Goal: Task Accomplishment & Management: Complete application form

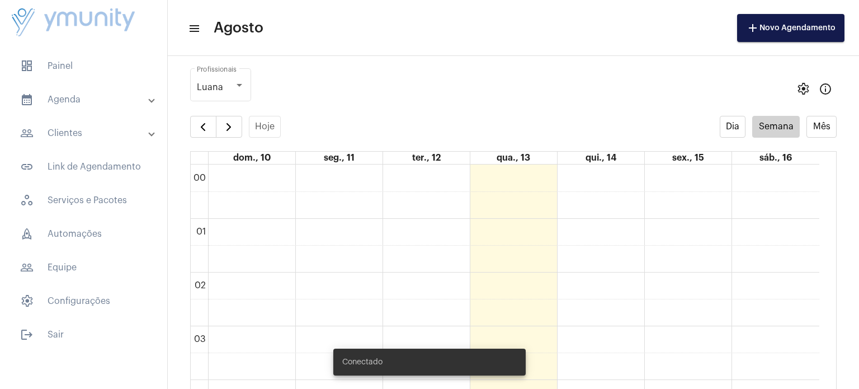
scroll to position [322, 0]
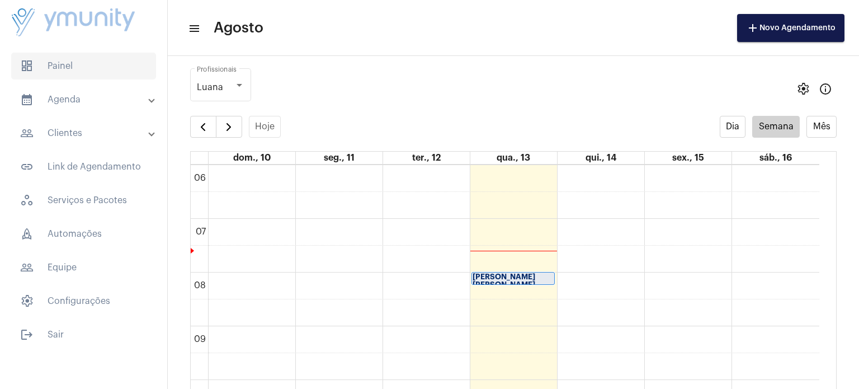
click at [90, 73] on span "dashboard Painel" at bounding box center [83, 66] width 145 height 27
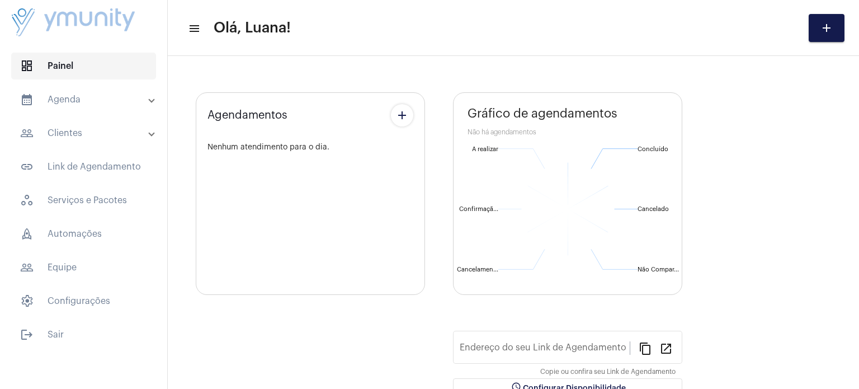
type input "[URL][DOMAIN_NAME]"
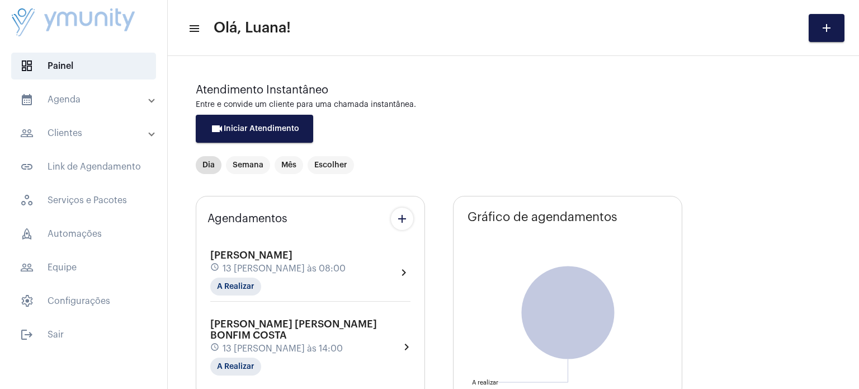
click at [79, 95] on mat-panel-title "calendar_month_outlined Agenda" at bounding box center [84, 99] width 129 height 13
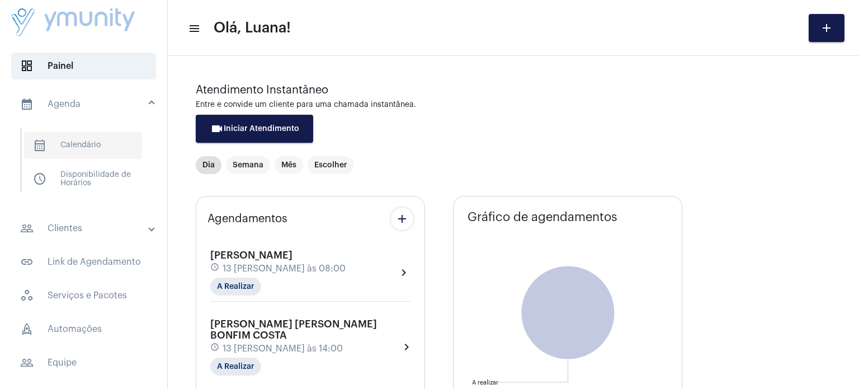
click at [92, 145] on span "calendar_month_outlined Calendário" at bounding box center [83, 145] width 118 height 27
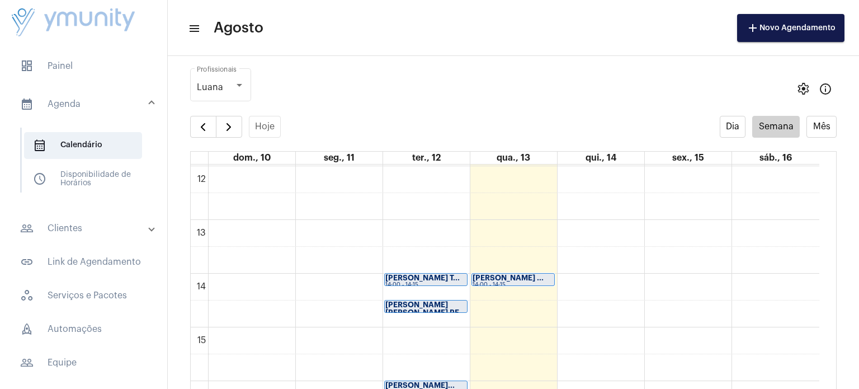
scroll to position [650, 0]
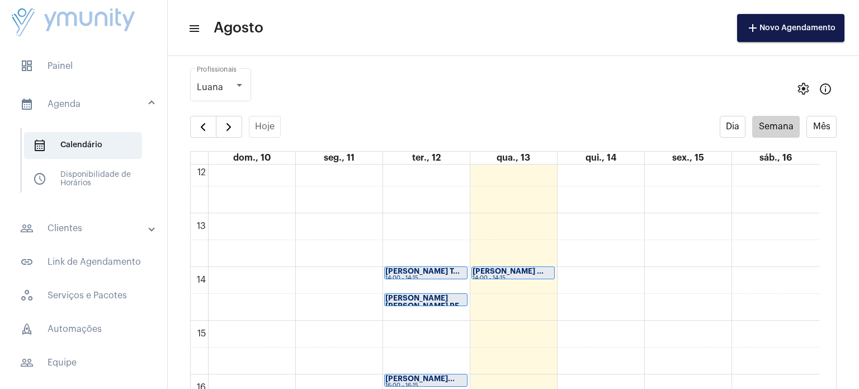
click at [536, 270] on strong "[PERSON_NAME] ..." at bounding box center [508, 270] width 71 height 7
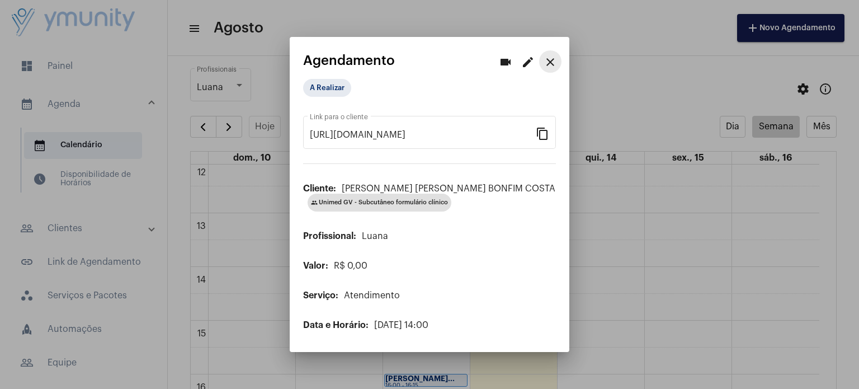
click at [553, 63] on mat-icon "close" at bounding box center [550, 61] width 13 height 13
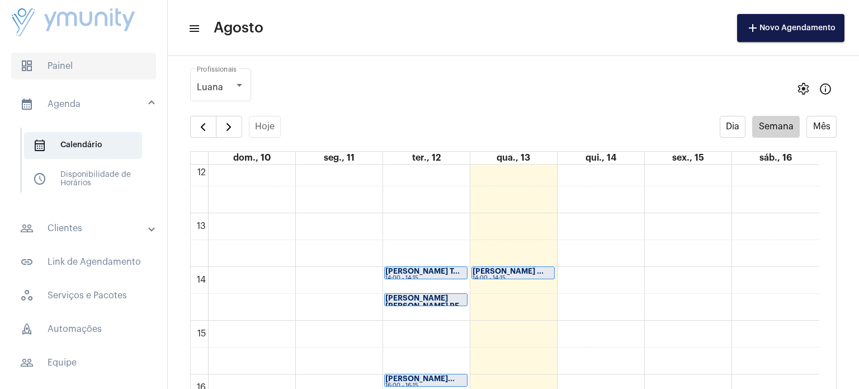
click at [57, 57] on span "dashboard Painel" at bounding box center [83, 66] width 145 height 27
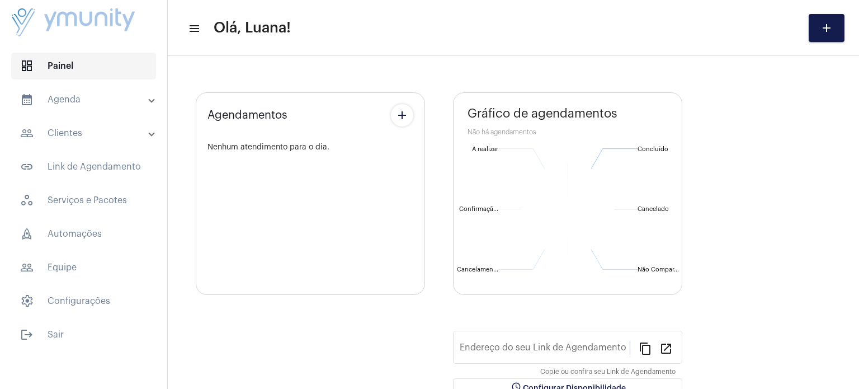
type input "[URL][DOMAIN_NAME]"
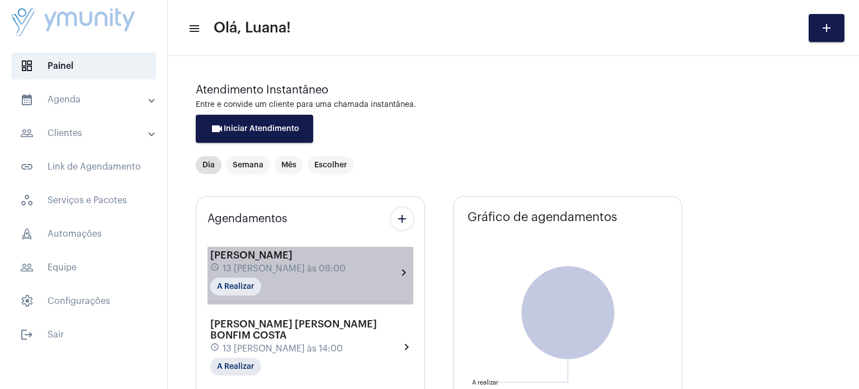
click at [293, 255] on span "[PERSON_NAME]" at bounding box center [251, 255] width 82 height 10
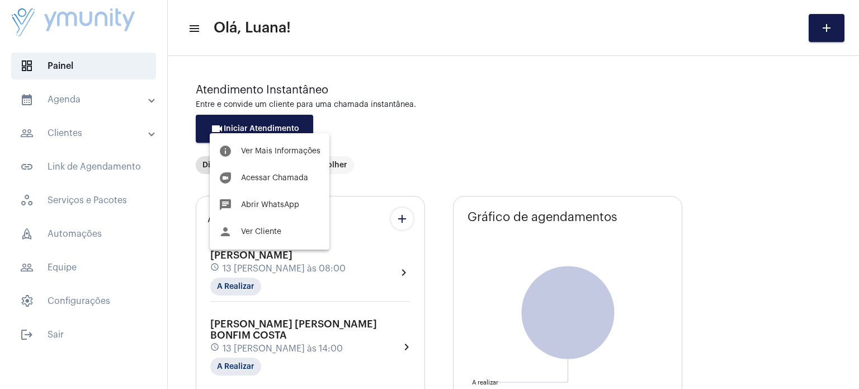
click at [585, 62] on div at bounding box center [429, 194] width 859 height 389
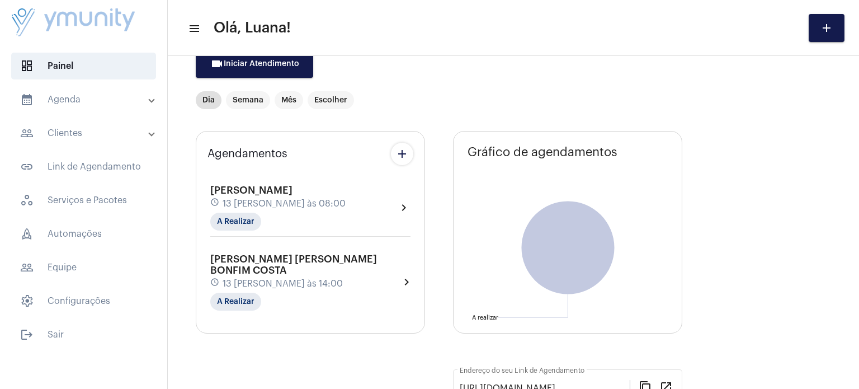
scroll to position [49, 0]
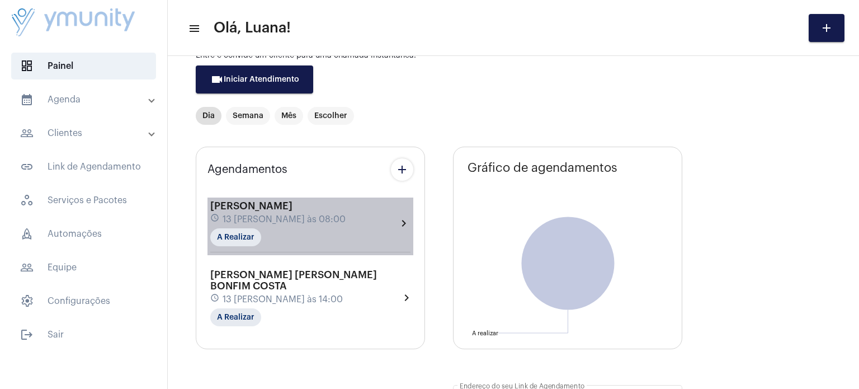
click at [341, 215] on div "schedule 13 [PERSON_NAME] às 08:00" at bounding box center [277, 219] width 135 height 12
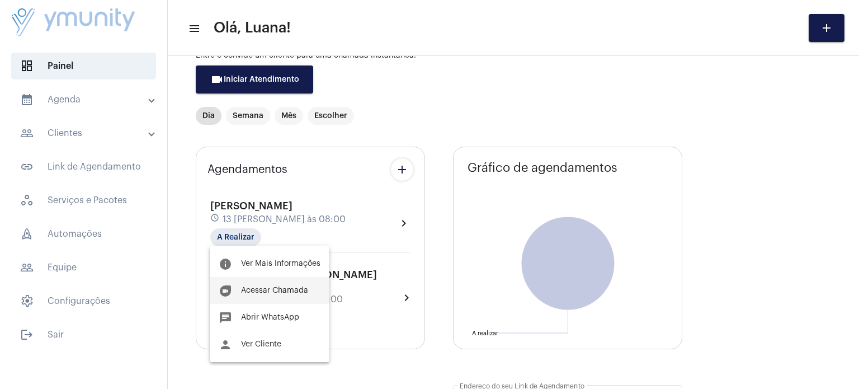
click at [275, 292] on span "Acessar Chamada" at bounding box center [274, 290] width 67 height 8
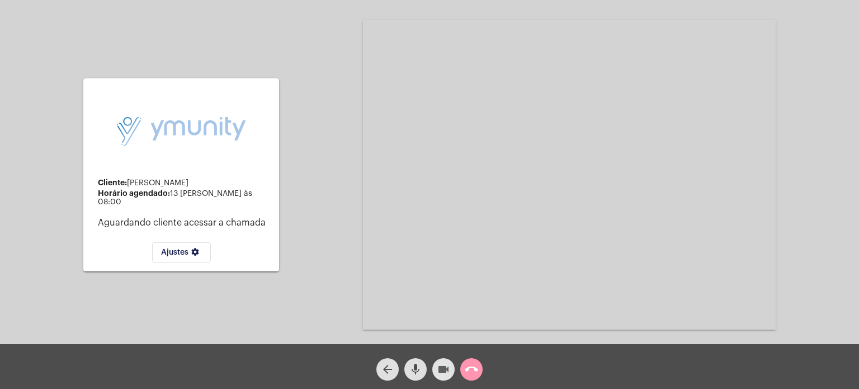
click at [446, 369] on mat-icon "videocam" at bounding box center [443, 369] width 13 height 13
click at [446, 369] on mat-icon "videocam_off" at bounding box center [443, 369] width 13 height 13
click at [410, 373] on mat-icon "mic" at bounding box center [415, 369] width 13 height 13
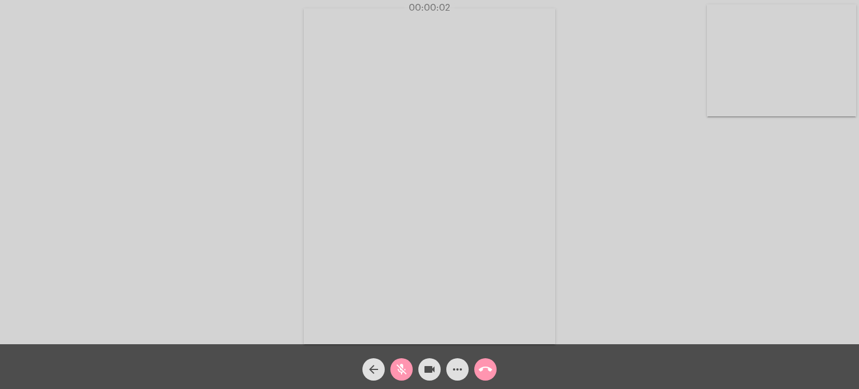
click at [403, 378] on span "mic_off" at bounding box center [401, 369] width 13 height 22
click at [650, 230] on div "Acessando Câmera e Microfone..." at bounding box center [429, 175] width 857 height 344
click at [486, 360] on span "call_end" at bounding box center [485, 369] width 13 height 22
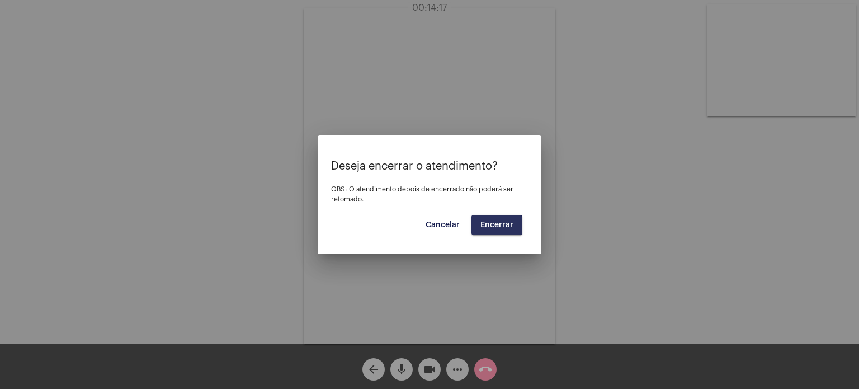
click at [490, 225] on span "Encerrar" at bounding box center [497, 225] width 33 height 8
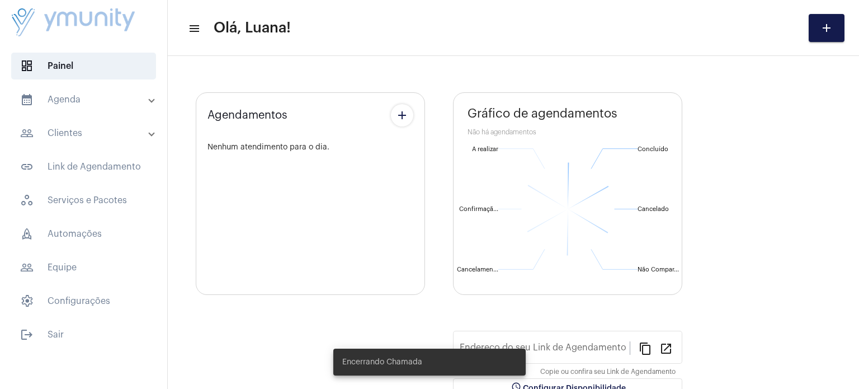
type input "[URL][DOMAIN_NAME]"
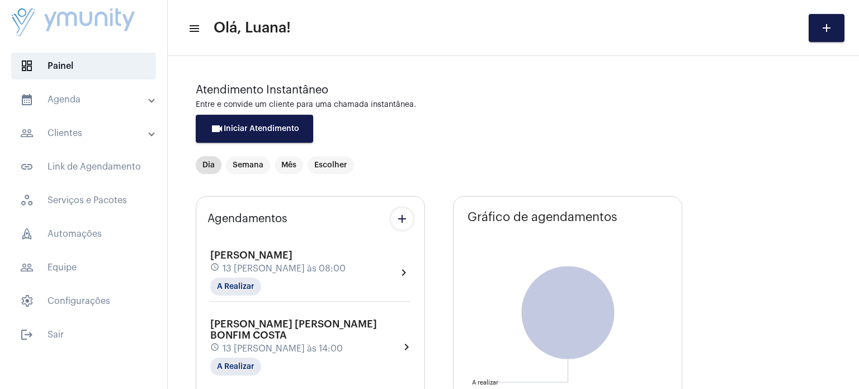
click at [67, 93] on mat-panel-title "calendar_month_outlined Agenda" at bounding box center [84, 99] width 129 height 13
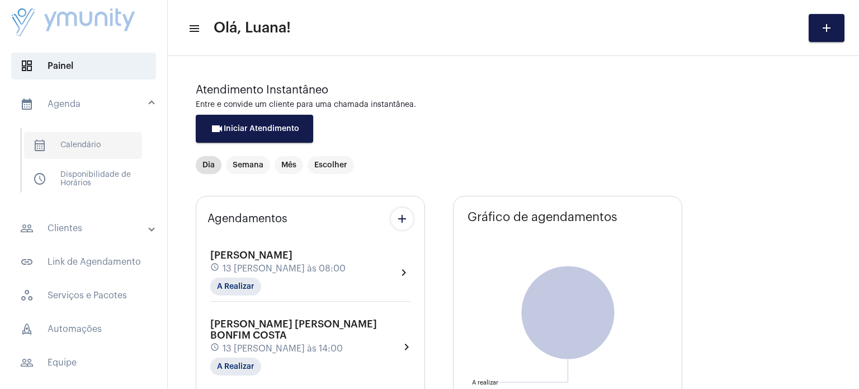
click at [82, 149] on span "calendar_month_outlined Calendário" at bounding box center [83, 145] width 118 height 27
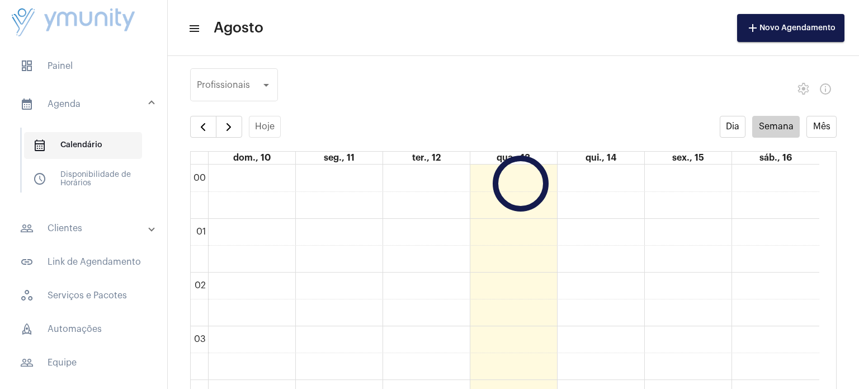
scroll to position [322, 0]
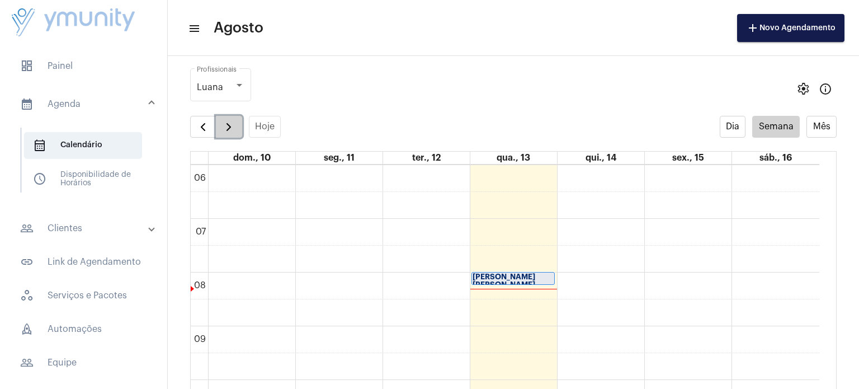
click at [226, 134] on button "button" at bounding box center [229, 127] width 26 height 22
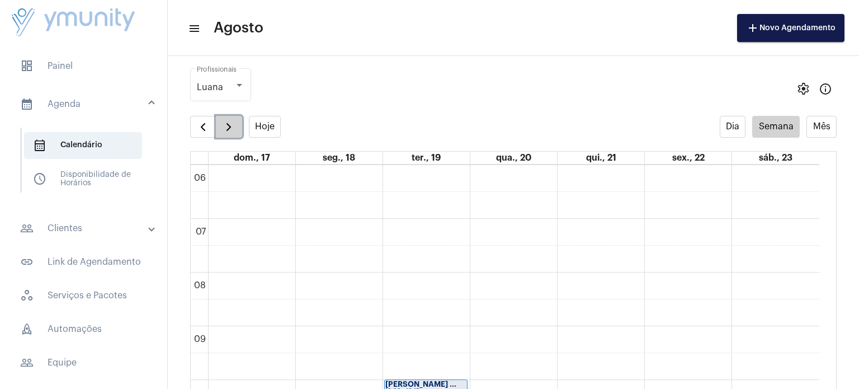
click at [226, 134] on button "button" at bounding box center [229, 127] width 26 height 22
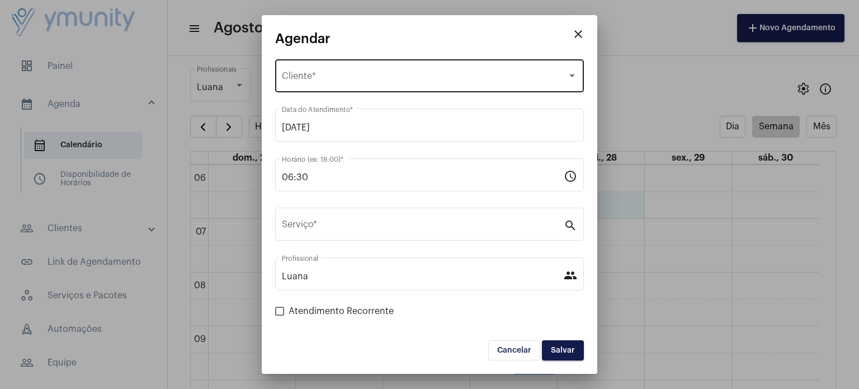
click at [318, 70] on div "Selecione o Cliente Cliente *" at bounding box center [429, 74] width 295 height 35
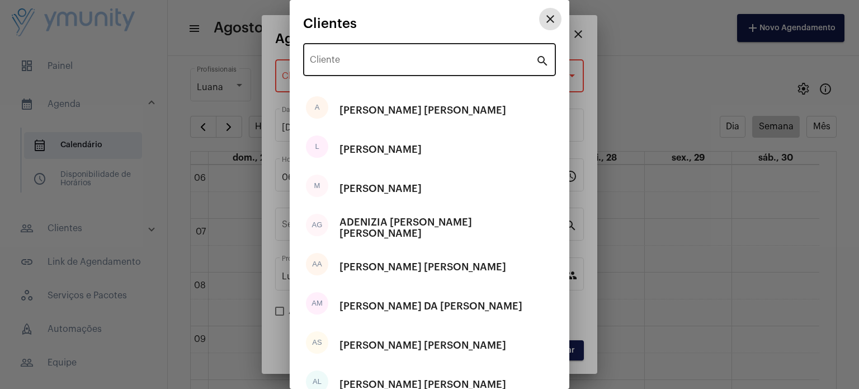
click at [333, 58] on input "Cliente" at bounding box center [423, 62] width 226 height 10
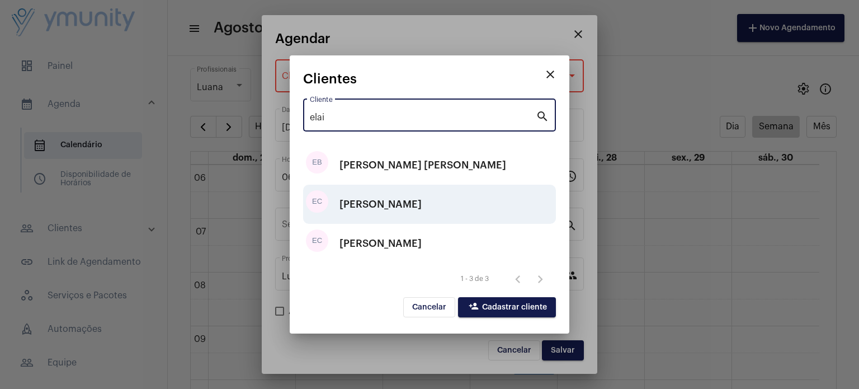
type input "elai"
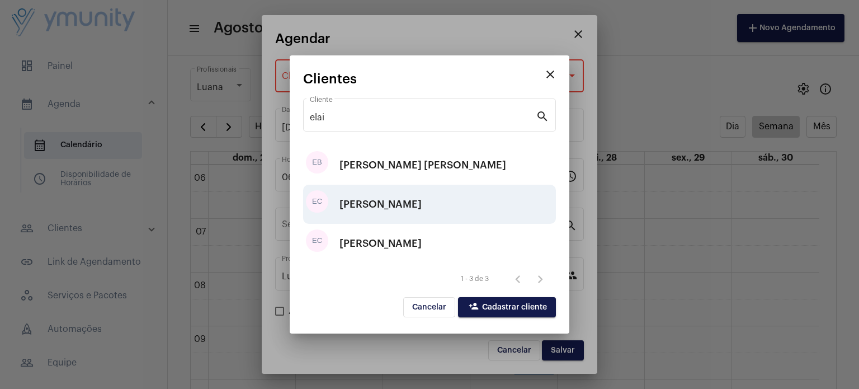
click at [398, 210] on div "[PERSON_NAME]" at bounding box center [381, 204] width 82 height 34
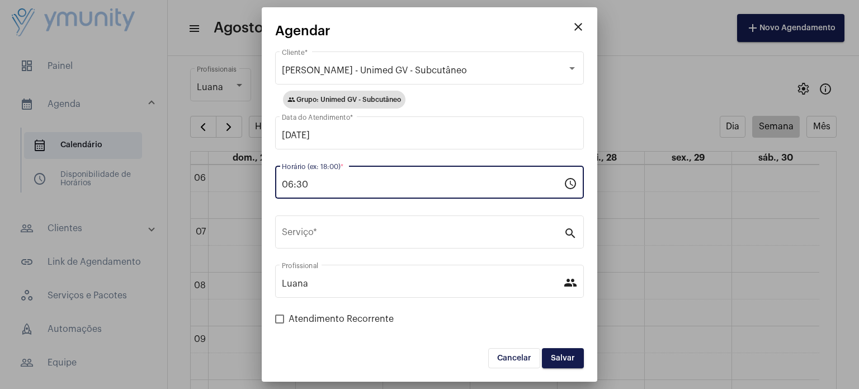
drag, startPoint x: 391, startPoint y: 182, endPoint x: 211, endPoint y: 199, distance: 181.0
click at [211, 199] on div "close Agendar [PERSON_NAME] - Unimed GV - Subcutâneo Cliente * group Grupo: Uni…" at bounding box center [429, 194] width 859 height 389
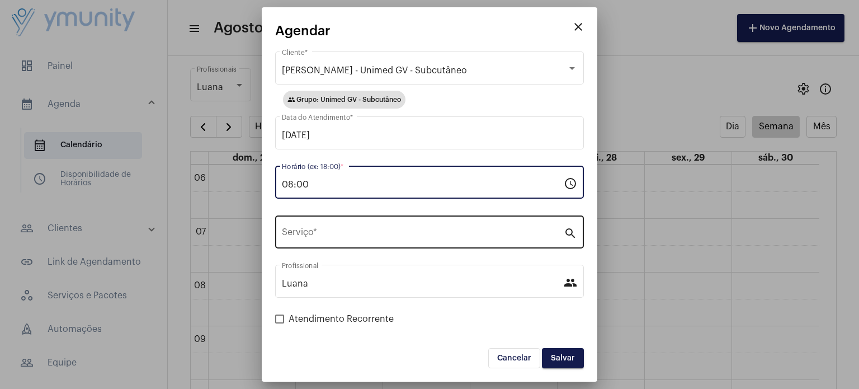
type input "08:00"
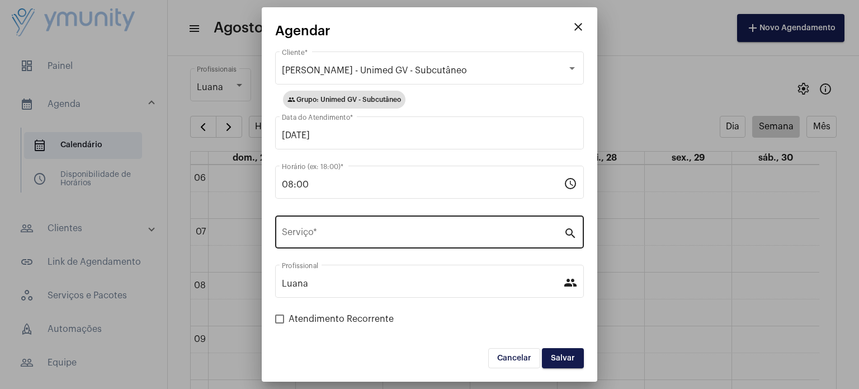
click at [326, 240] on div "Serviço *" at bounding box center [423, 230] width 282 height 35
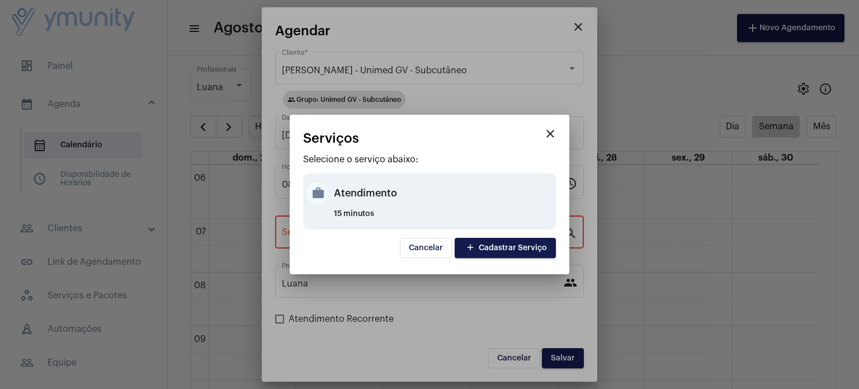
click at [363, 201] on div "Atendimento" at bounding box center [443, 193] width 219 height 34
type input "Atendimento"
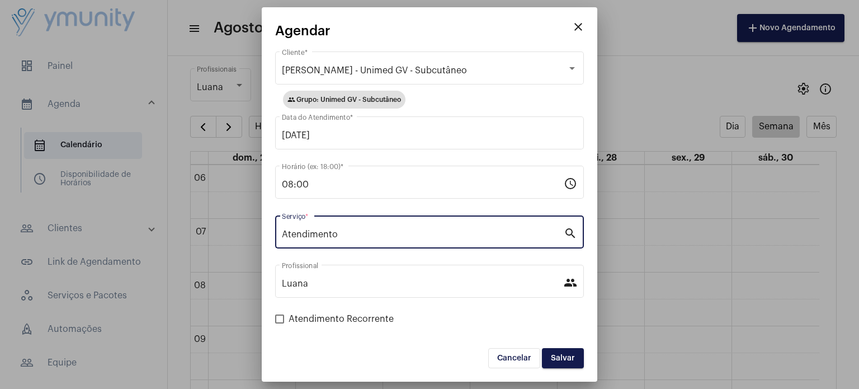
click at [553, 355] on span "Salvar" at bounding box center [563, 358] width 24 height 8
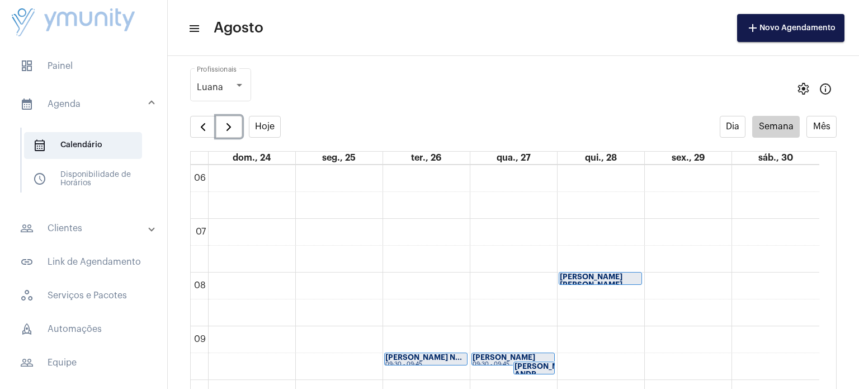
click at [498, 358] on strong "[PERSON_NAME]" at bounding box center [504, 357] width 63 height 7
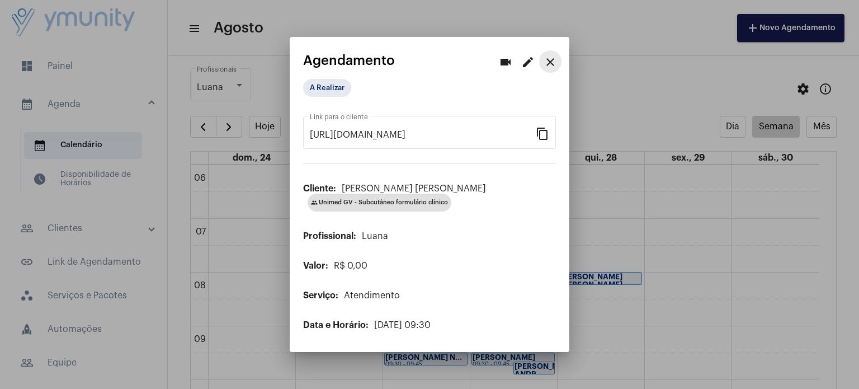
click at [552, 63] on mat-icon "close" at bounding box center [550, 61] width 13 height 13
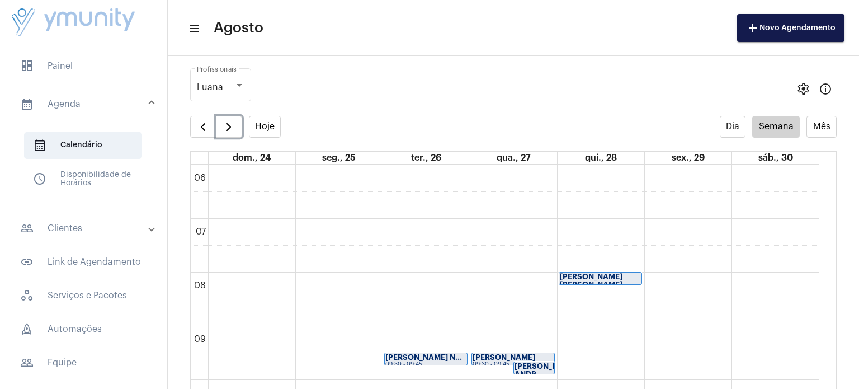
click at [530, 365] on strong "[PERSON_NAME] ANDR..." at bounding box center [546, 370] width 63 height 15
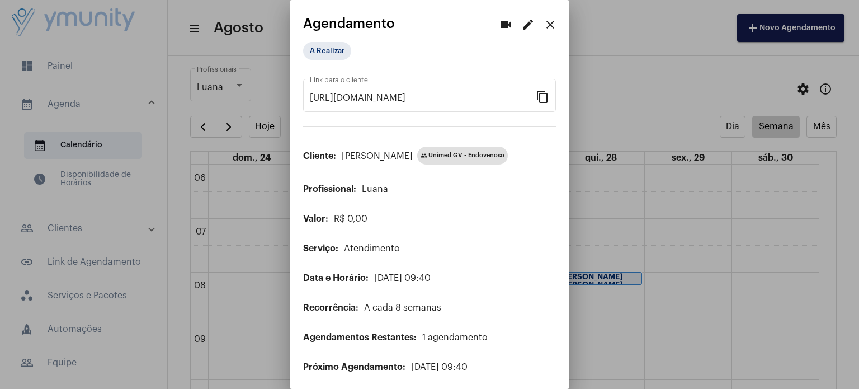
click at [544, 30] on mat-icon "close" at bounding box center [550, 24] width 13 height 13
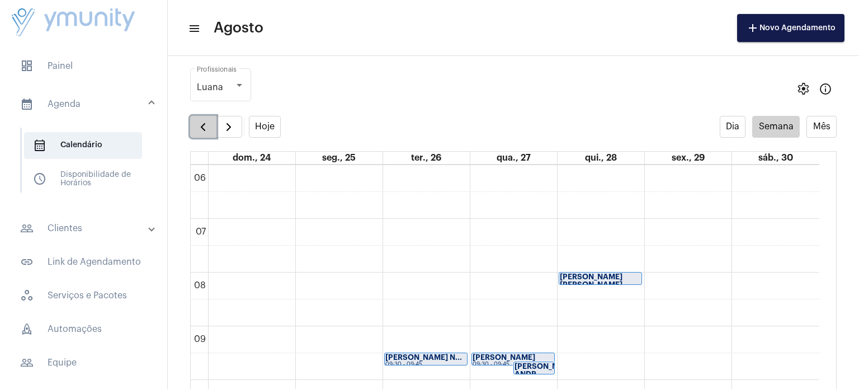
click at [204, 130] on span "button" at bounding box center [202, 126] width 13 height 13
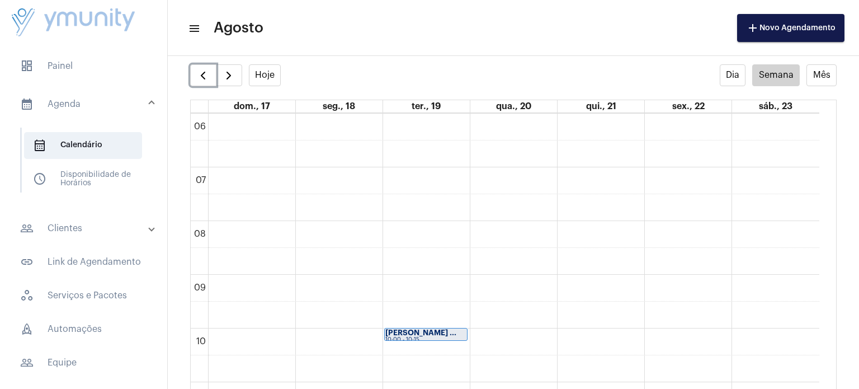
scroll to position [54, 0]
